Goal: Navigation & Orientation: Go to known website

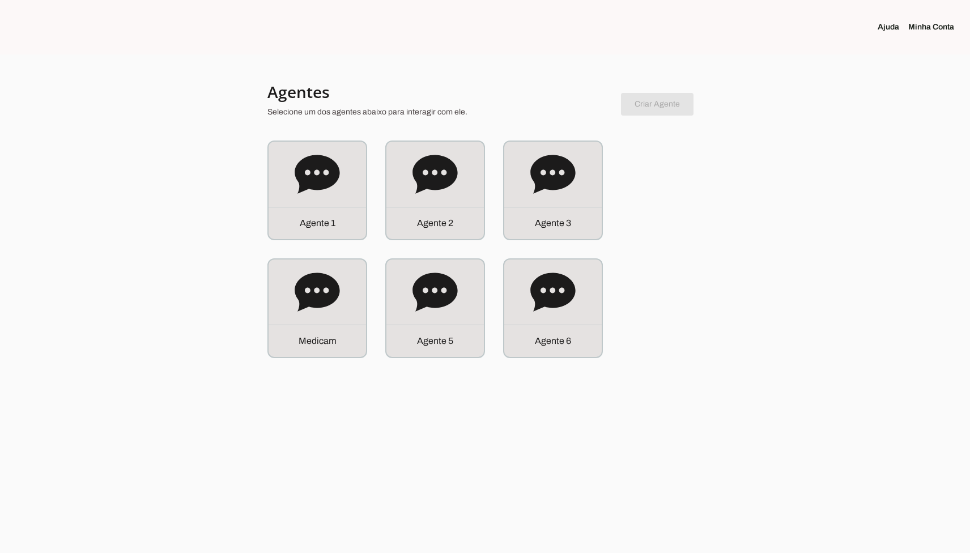
click at [643, 231] on div "A g e n t e 1 Agente 2 Agente 3 M e d i c a" at bounding box center [484, 249] width 435 height 218
